Goal: Information Seeking & Learning: Learn about a topic

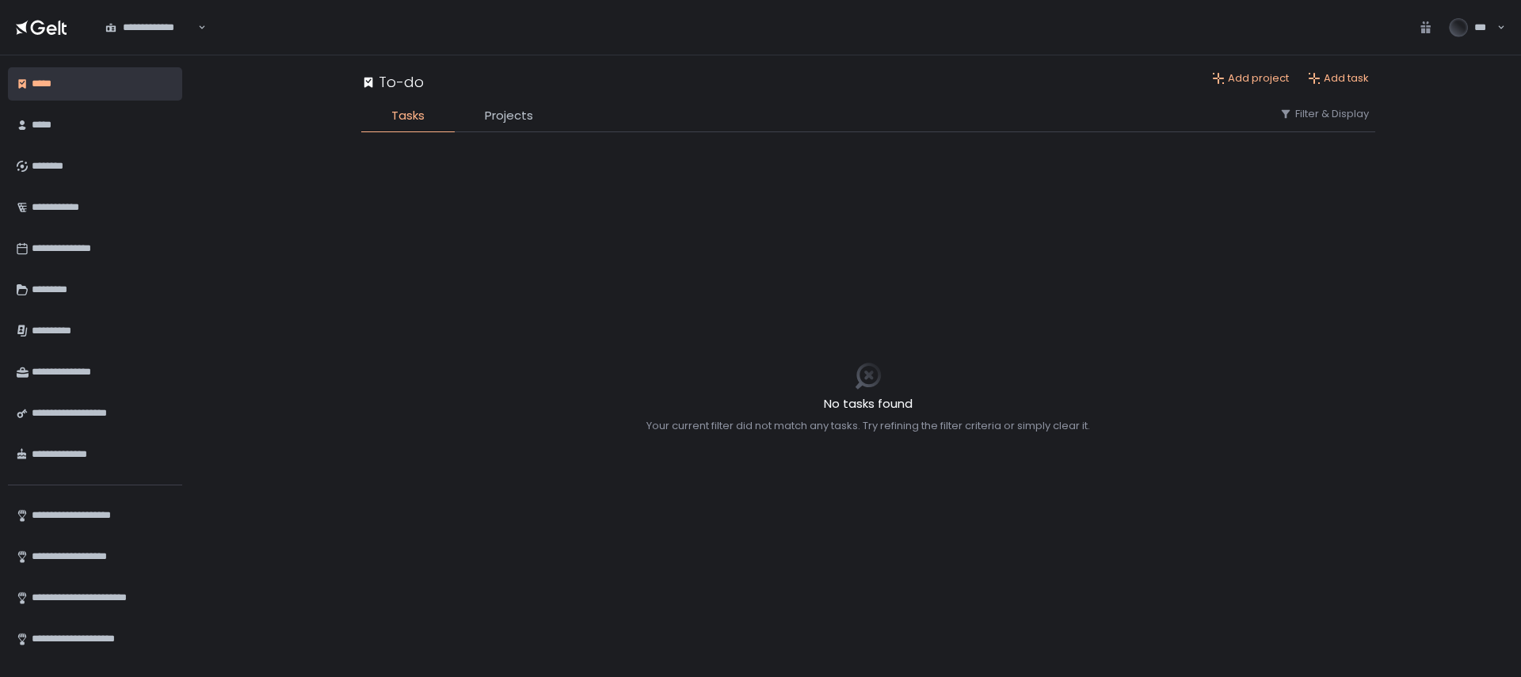
scroll to position [51, 0]
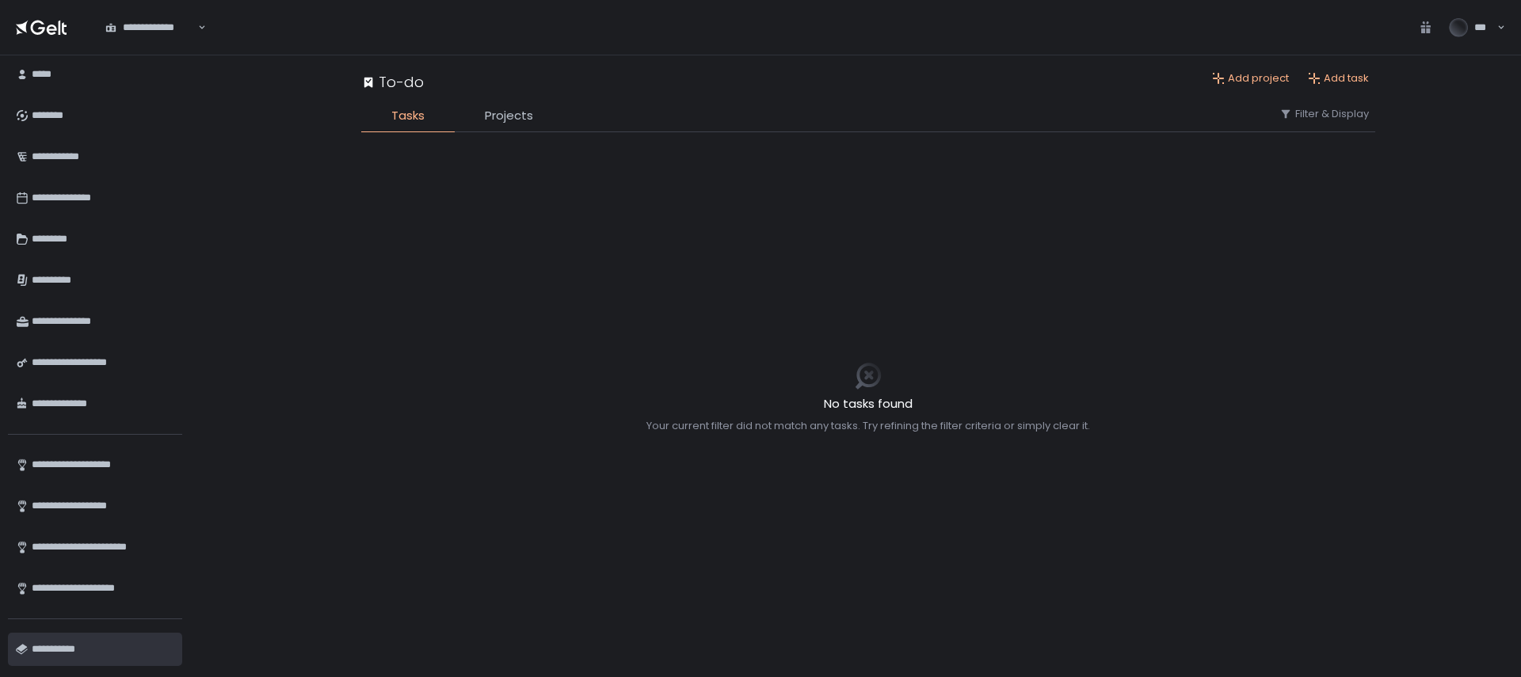
click at [86, 638] on div "**********" at bounding box center [101, 649] width 139 height 27
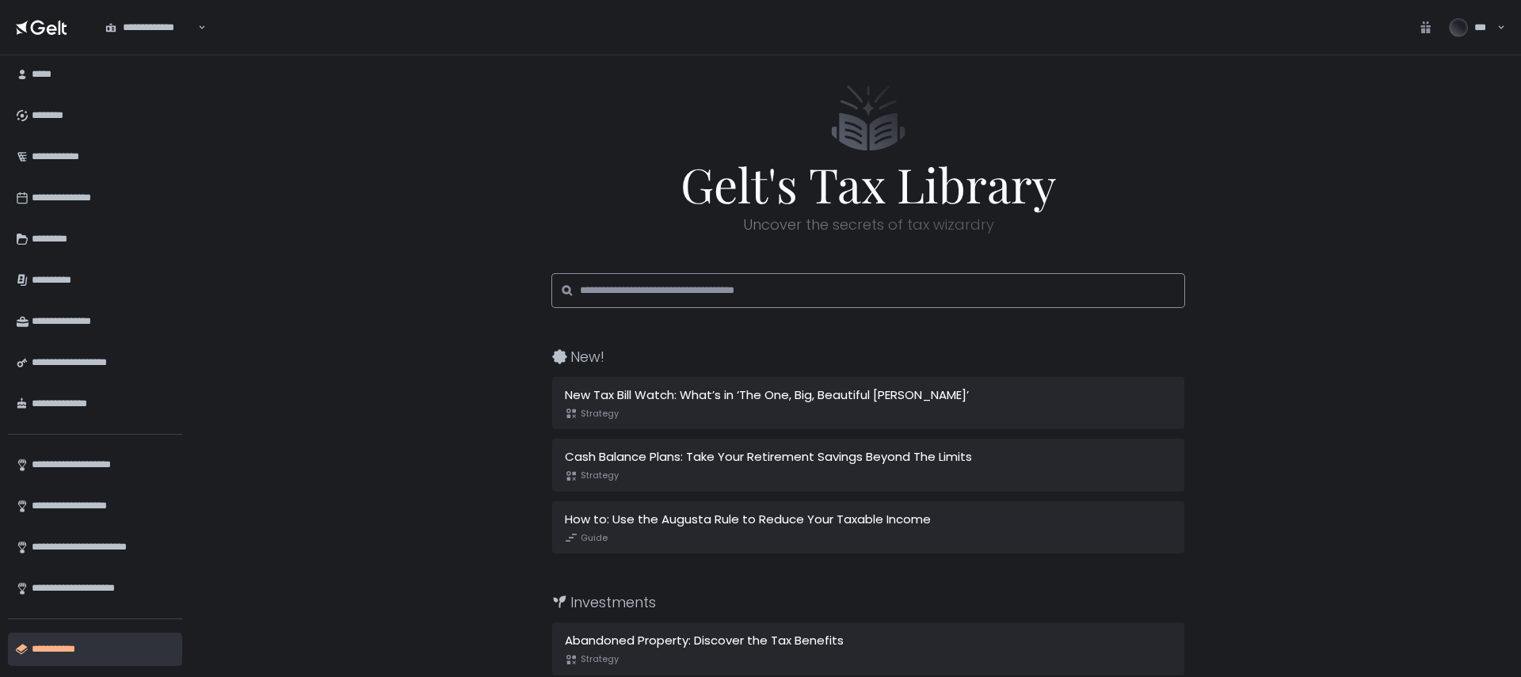
click at [627, 286] on input at bounding box center [873, 290] width 587 height 35
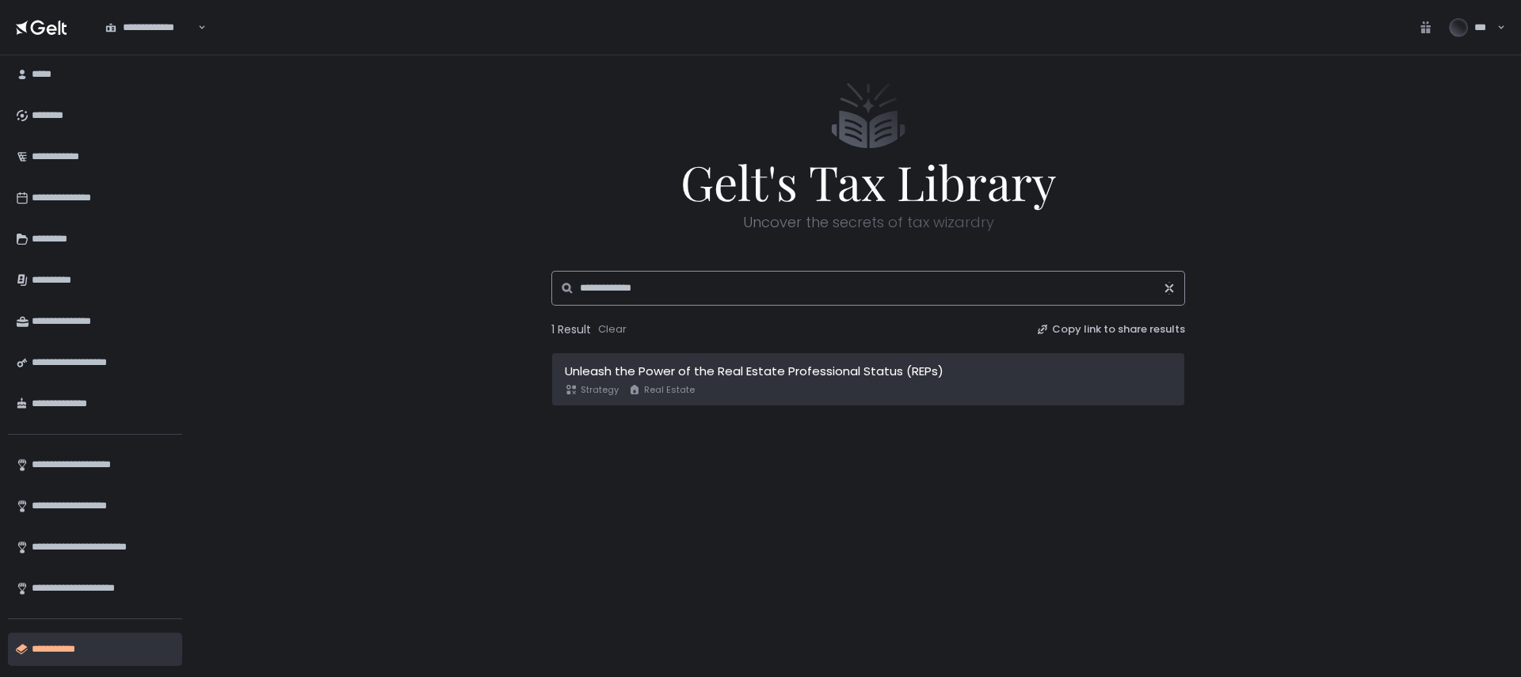
scroll to position [3, 0]
type input "**********"
click at [874, 370] on div "Unleash the Power of the Real Estate Professional Status (REPs)" at bounding box center [868, 371] width 607 height 18
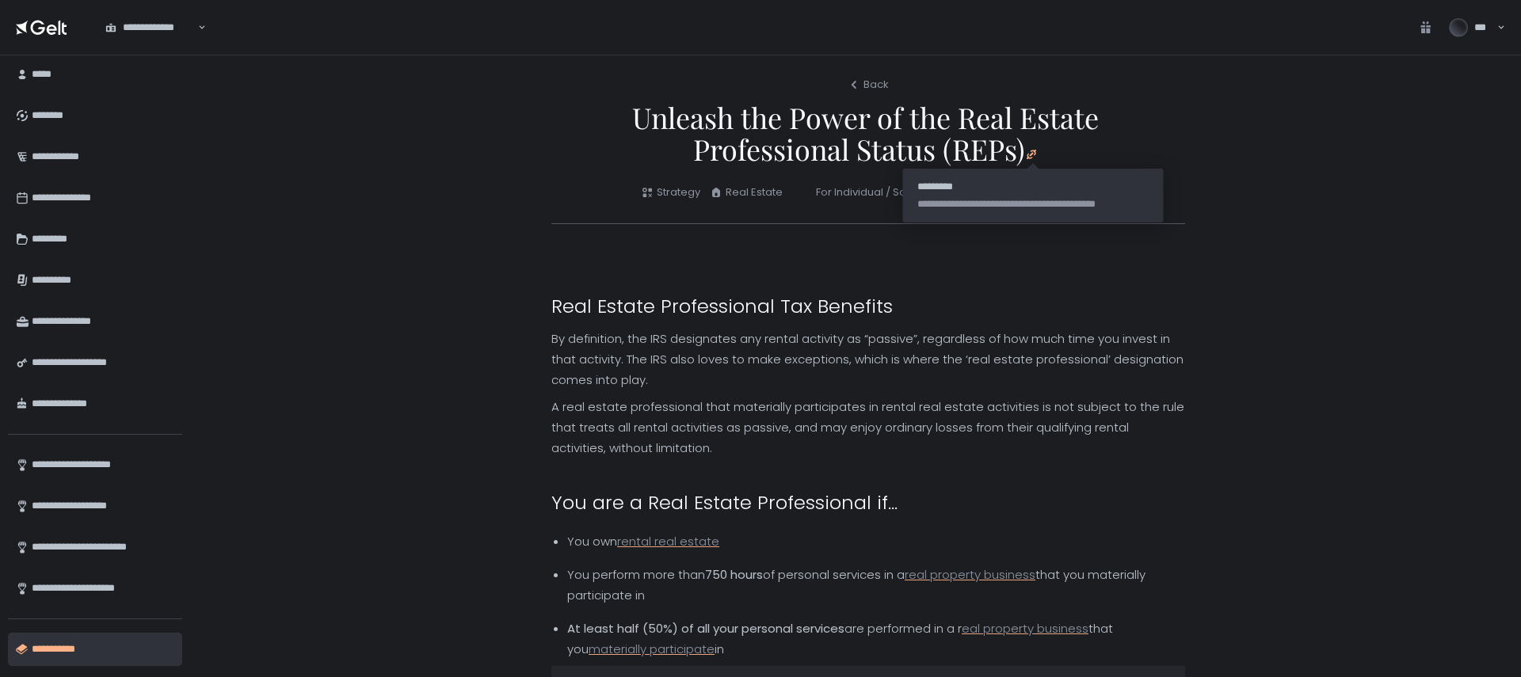
click at [1032, 152] on icon "button" at bounding box center [1031, 154] width 13 height 13
click at [817, 446] on p "A real estate professional that materially participates in rental real estate a…" at bounding box center [868, 428] width 634 height 62
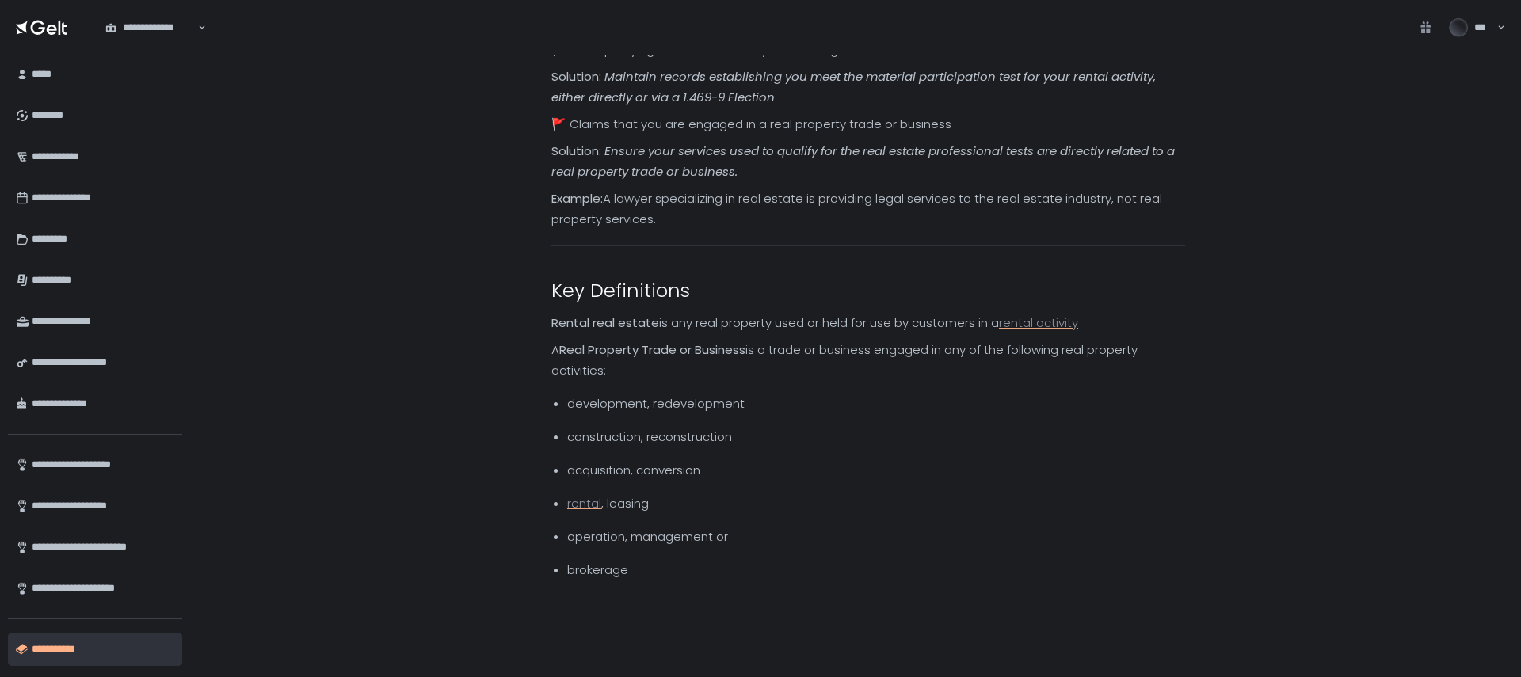
scroll to position [2941, 0]
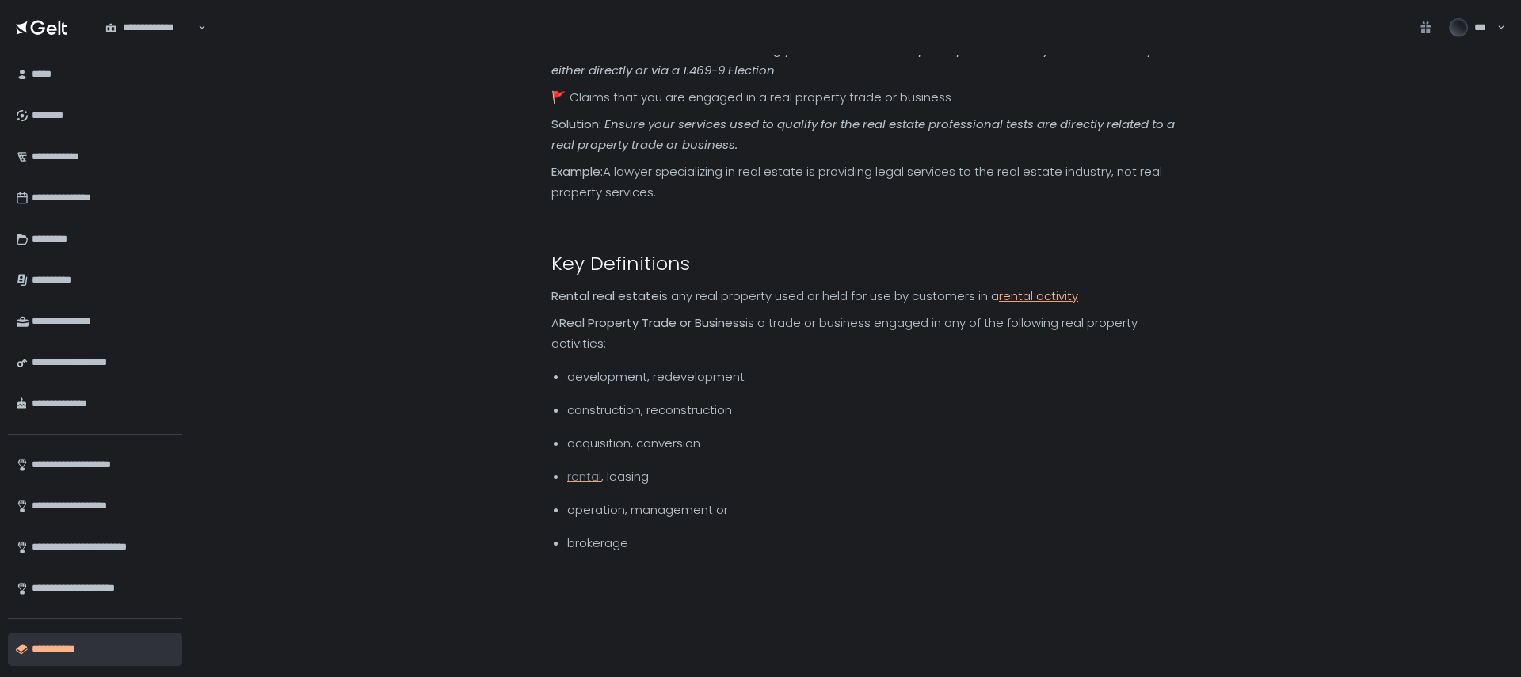
click at [1026, 297] on link "rental activity" at bounding box center [1038, 296] width 79 height 17
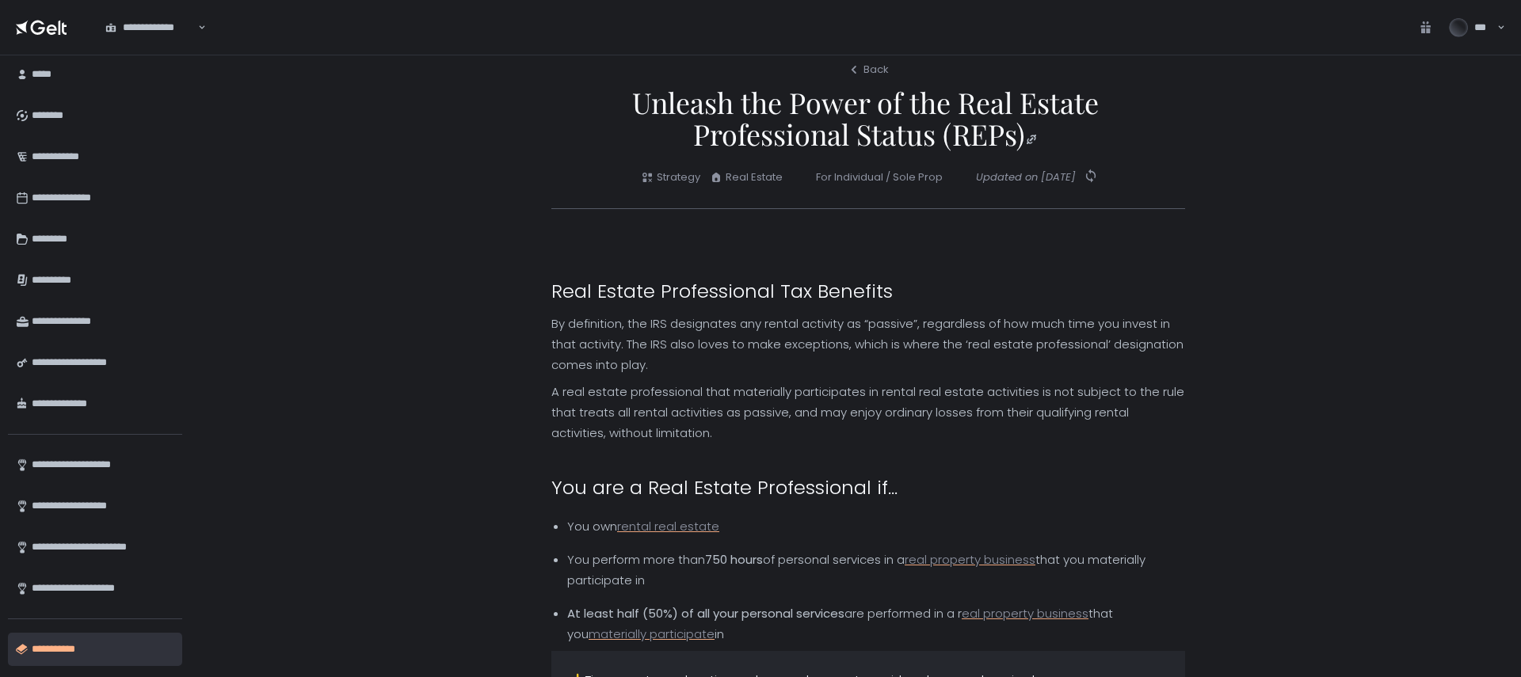
scroll to position [0, 0]
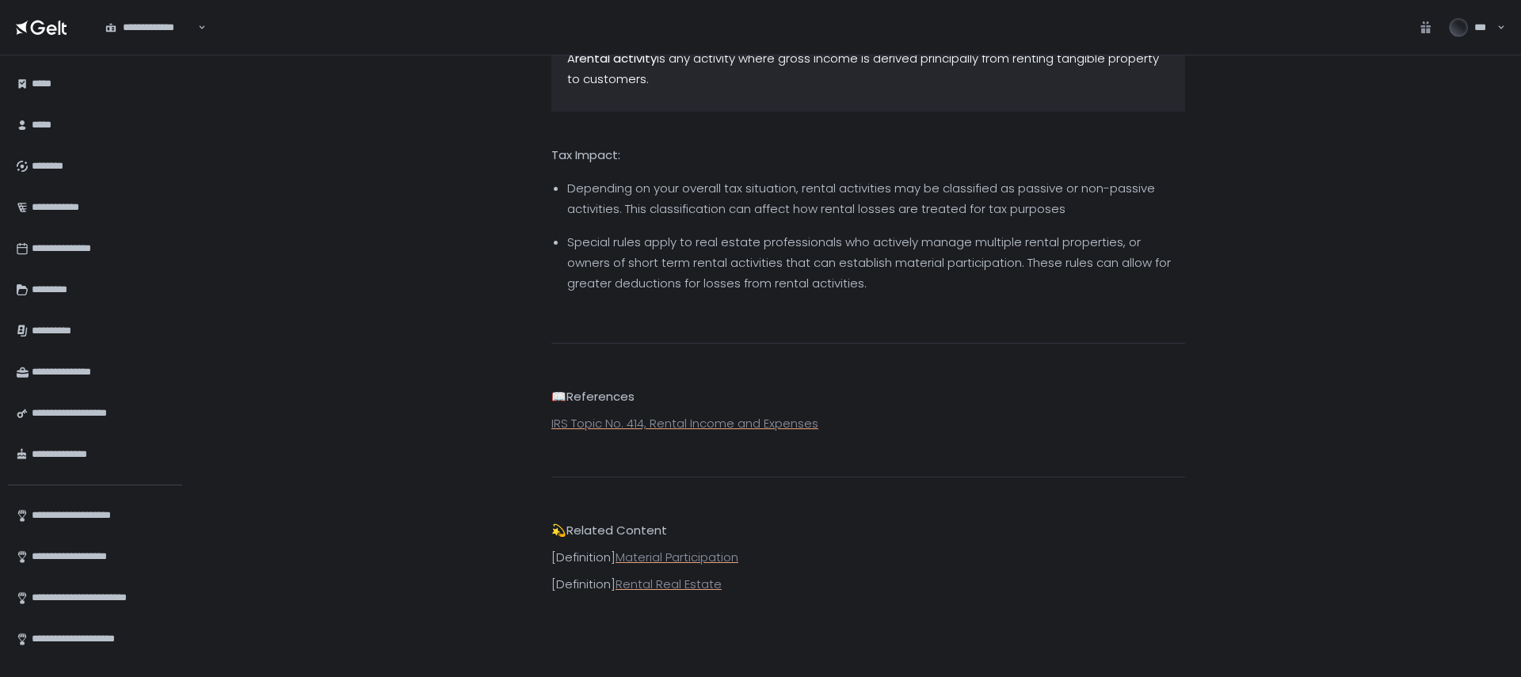
scroll to position [372, 0]
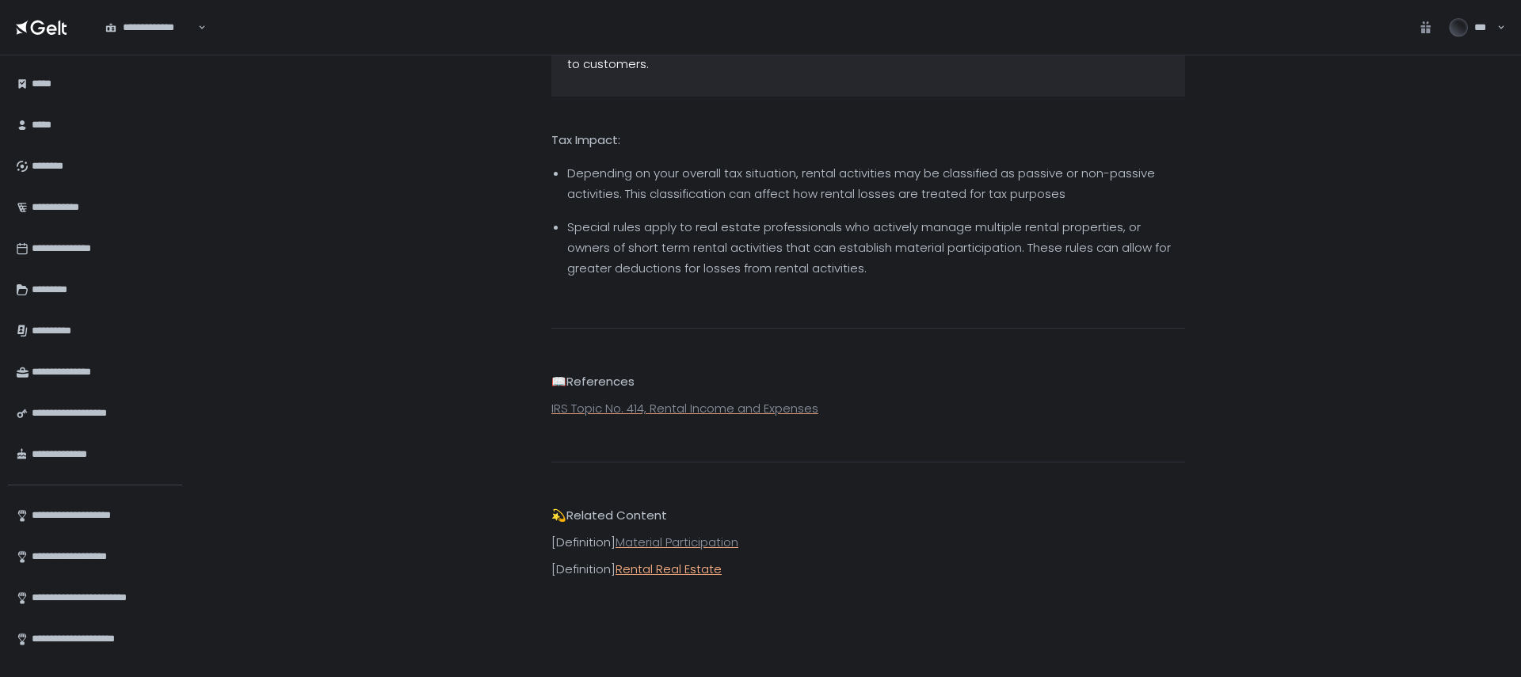
click at [673, 570] on link "Rental Real Estate" at bounding box center [668, 569] width 106 height 17
